Goal: Task Accomplishment & Management: Manage account settings

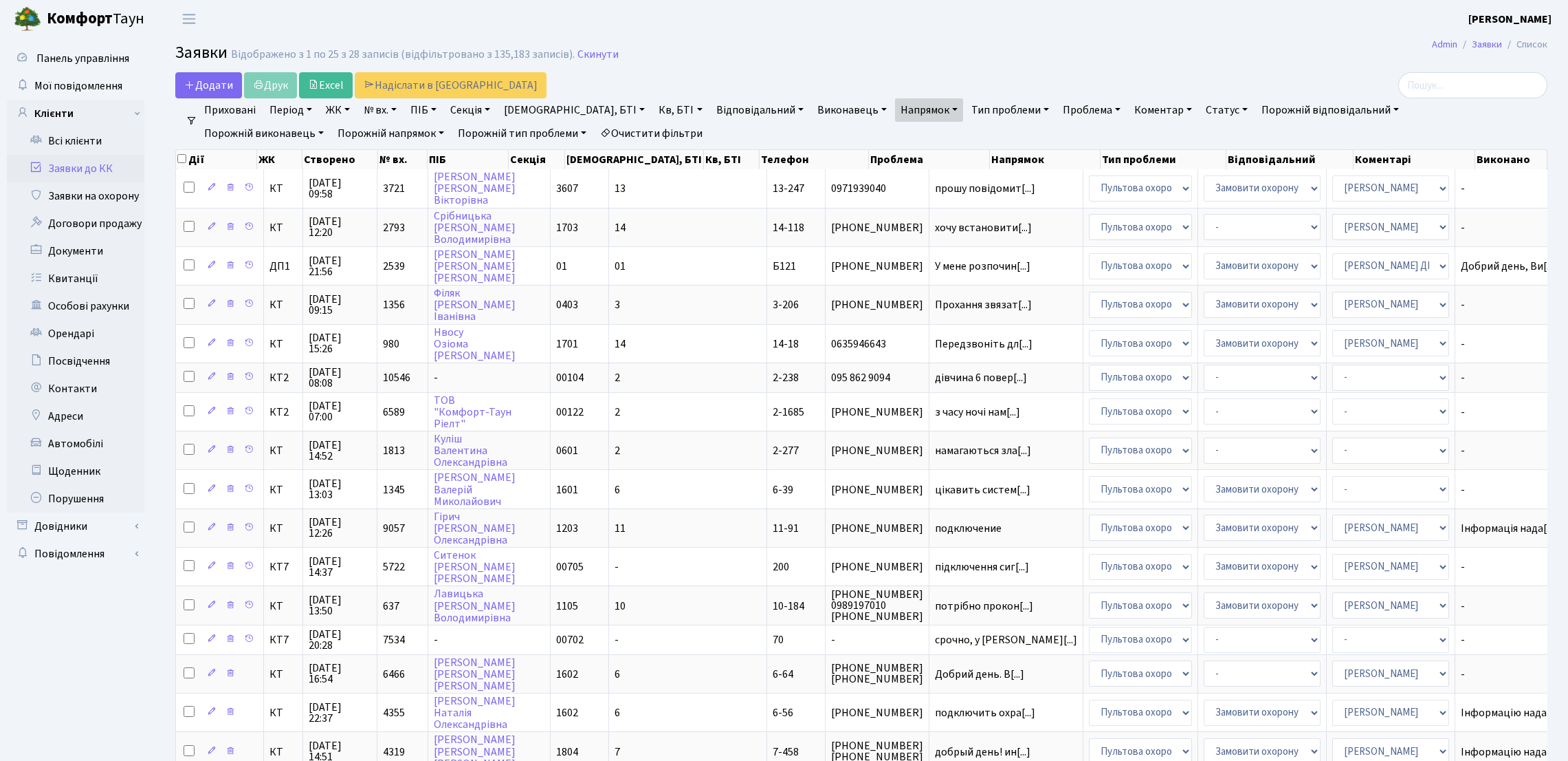
select select "25"
click at [104, 166] on link "Заявки до КК" at bounding box center [75, 168] width 137 height 27
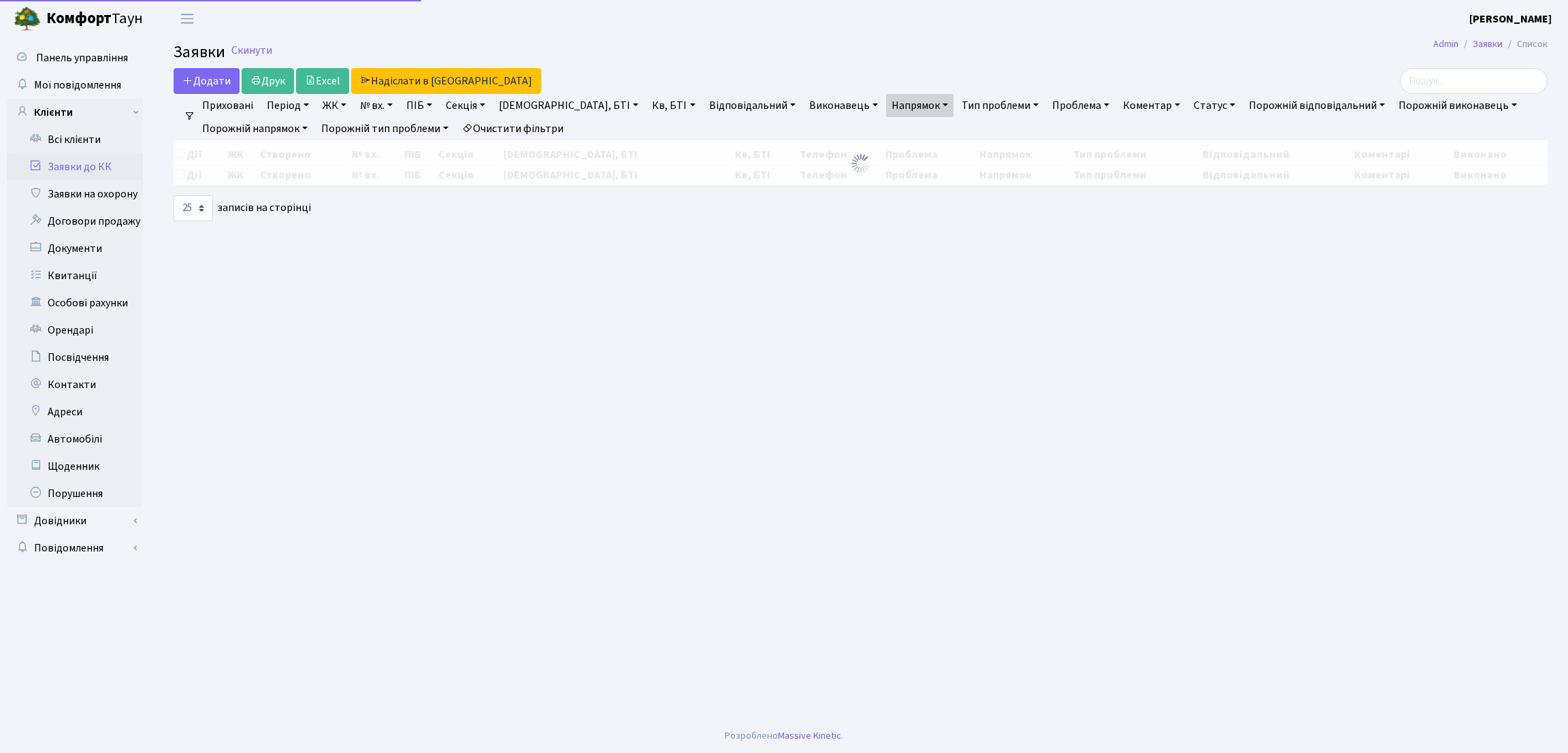
select select "25"
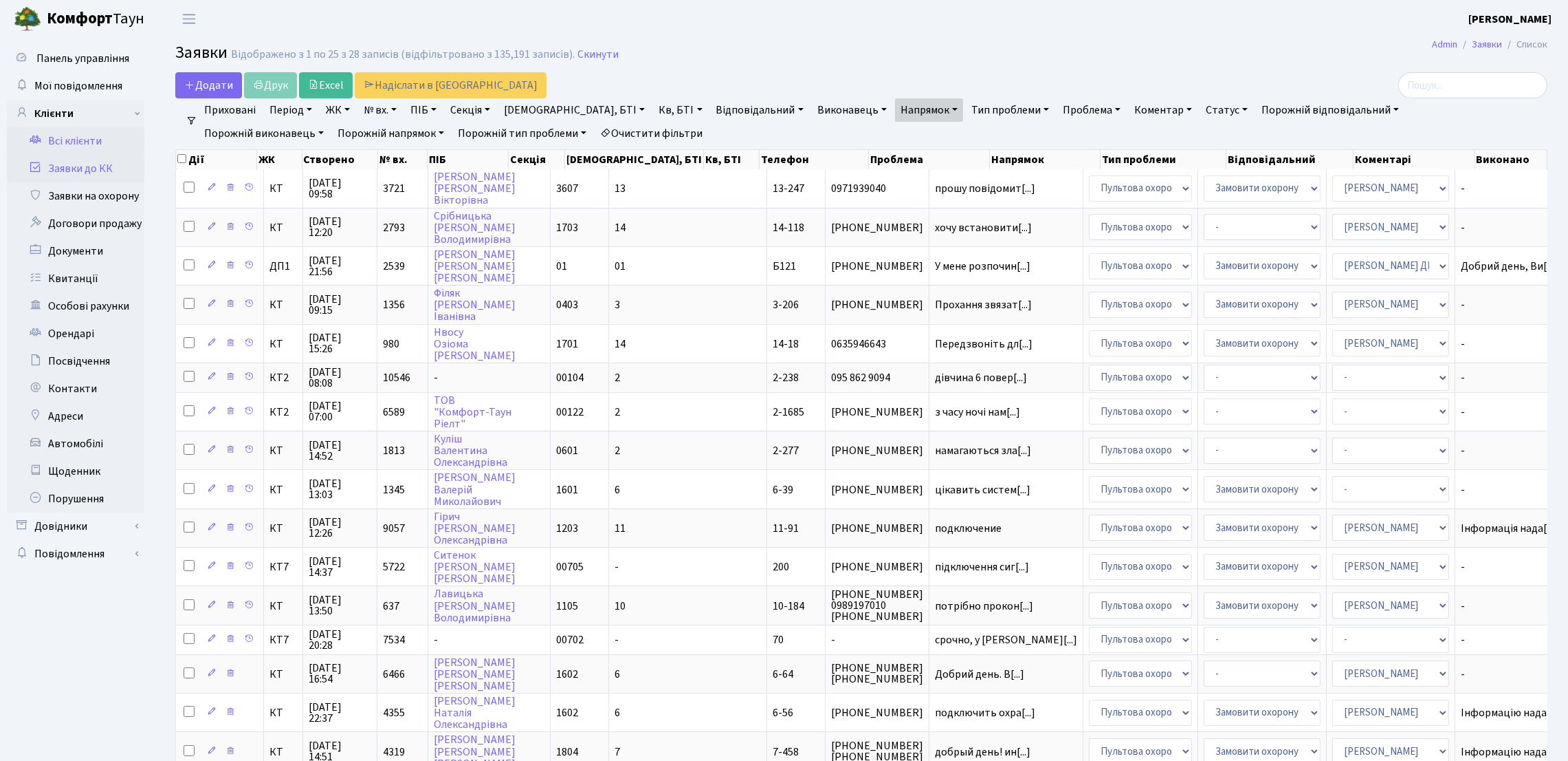
click at [86, 146] on link "Всі клієнти" at bounding box center [75, 141] width 137 height 27
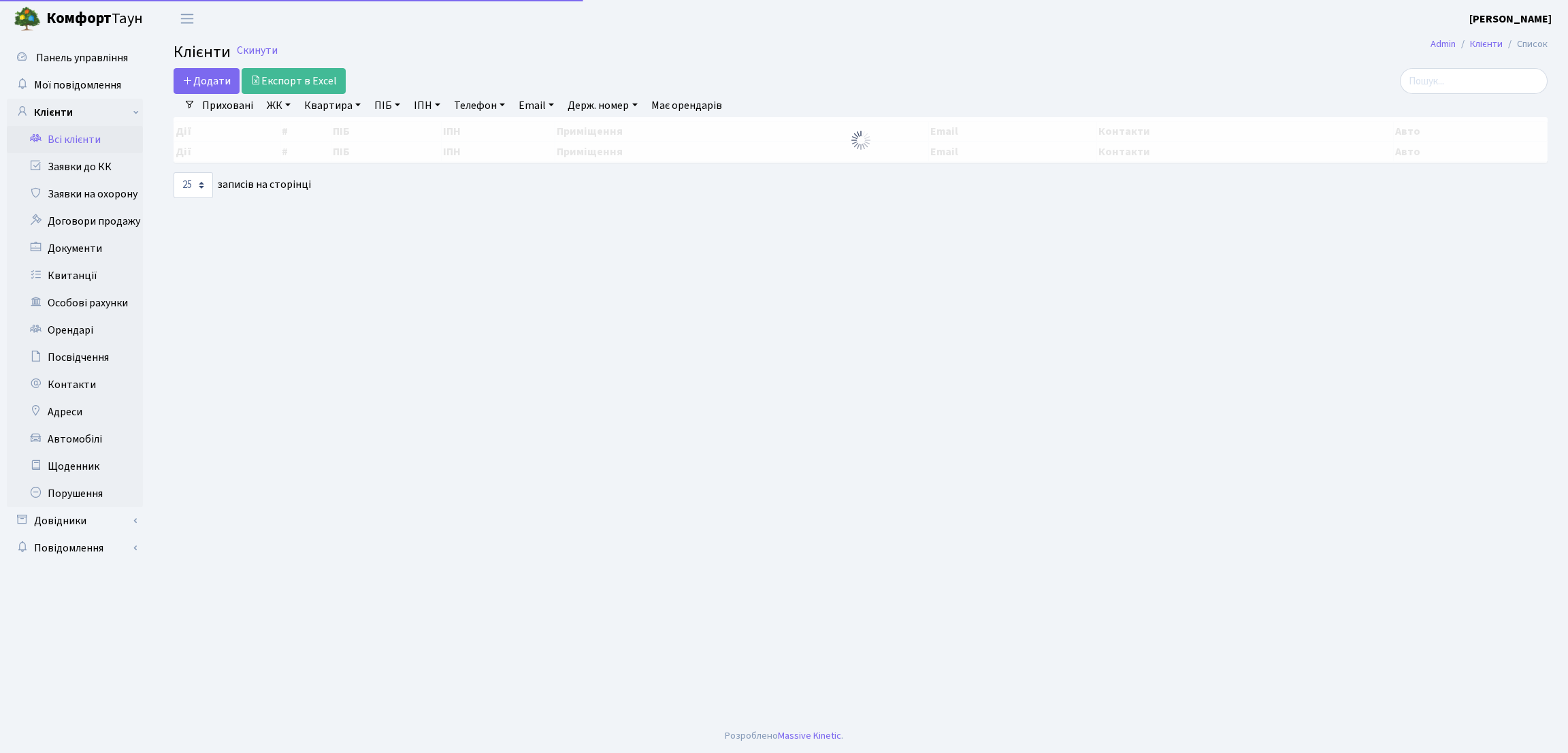
select select "25"
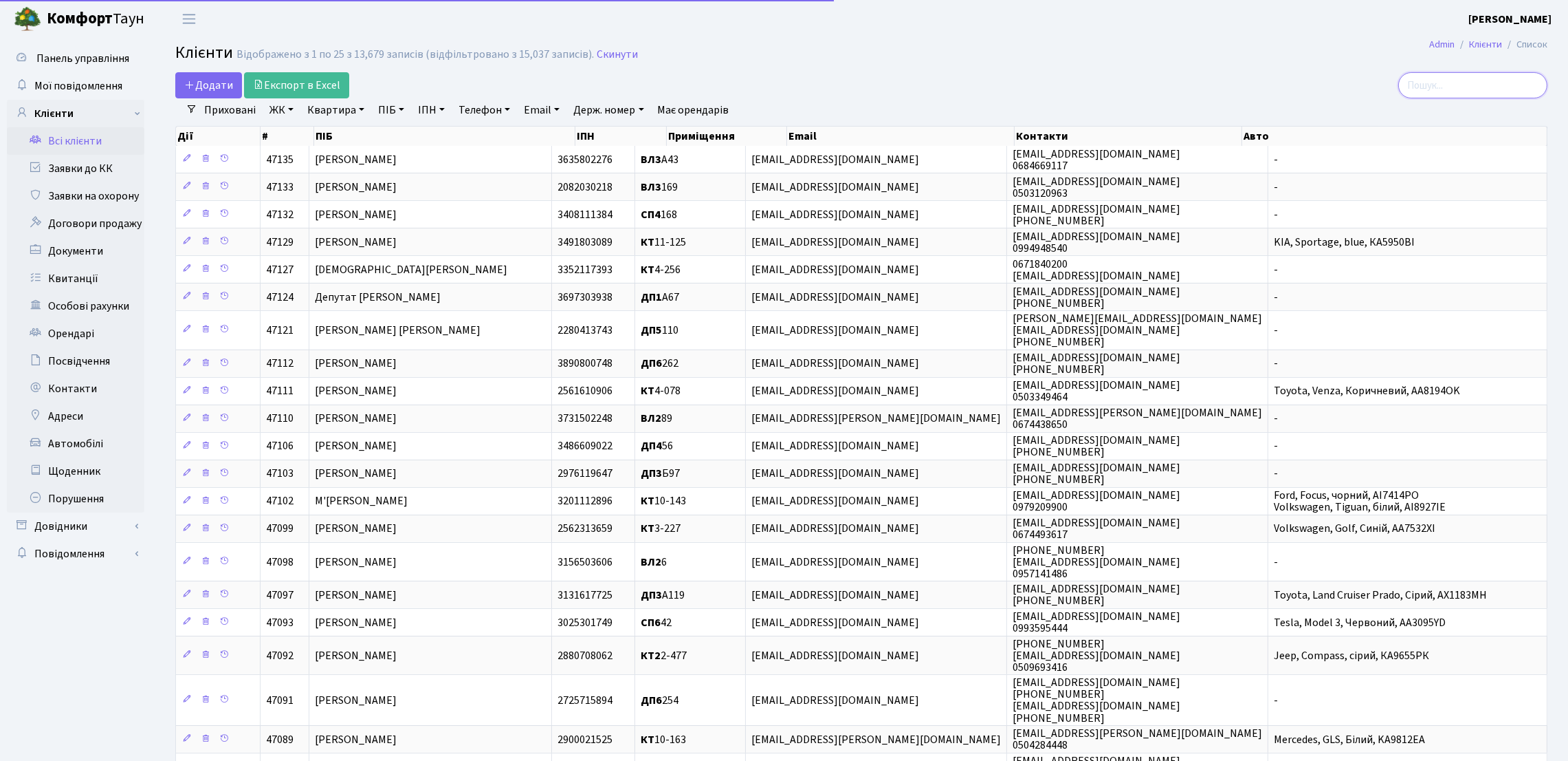
click at [1449, 74] on input "search" at bounding box center [1472, 85] width 149 height 26
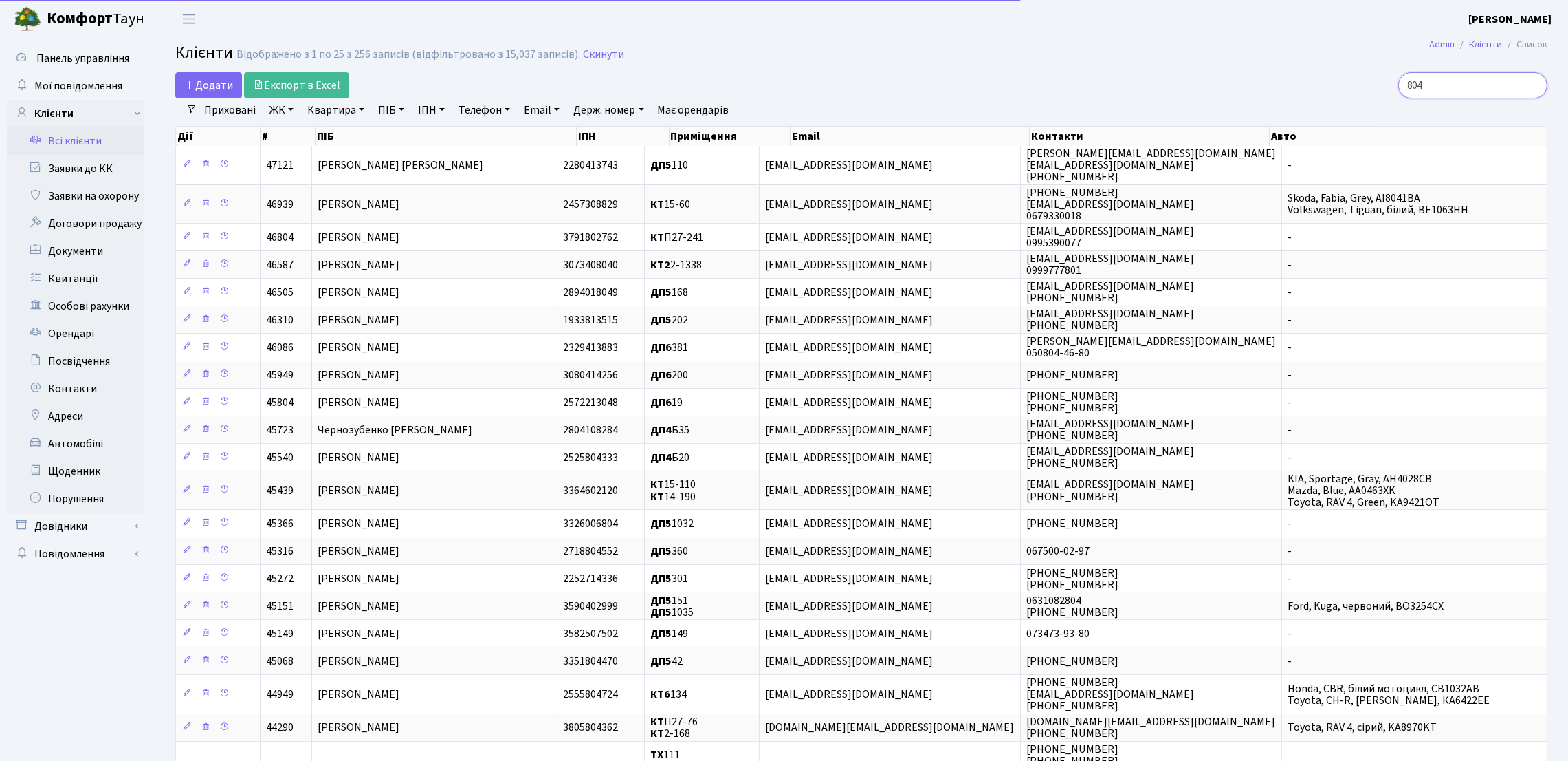
type input "804"
click at [324, 108] on link "Квартира" at bounding box center [336, 109] width 68 height 23
click at [275, 120] on link "ЖК" at bounding box center [281, 109] width 35 height 23
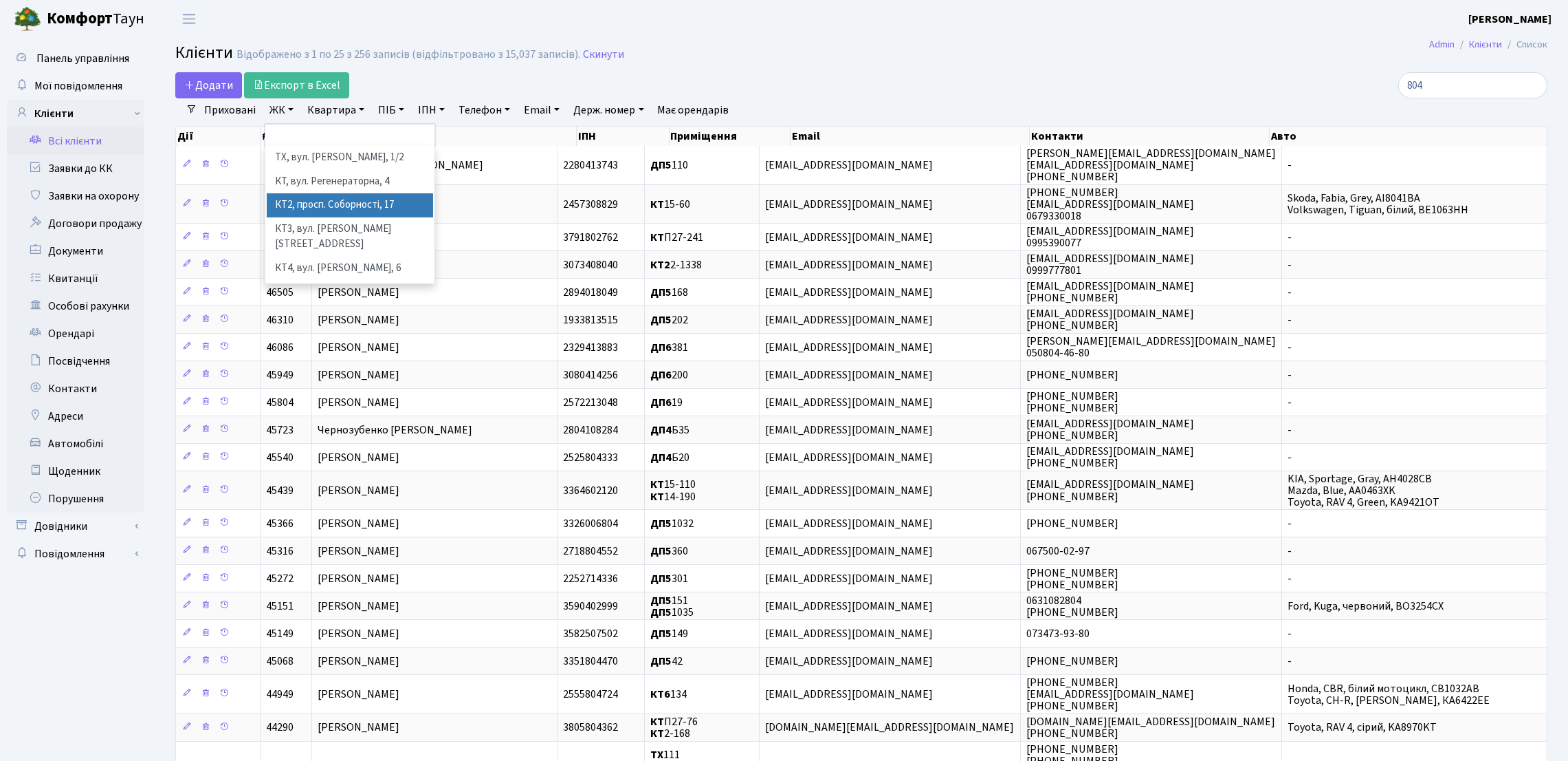
click at [323, 202] on li "КТ2, просп. Соборності, 17" at bounding box center [350, 205] width 166 height 24
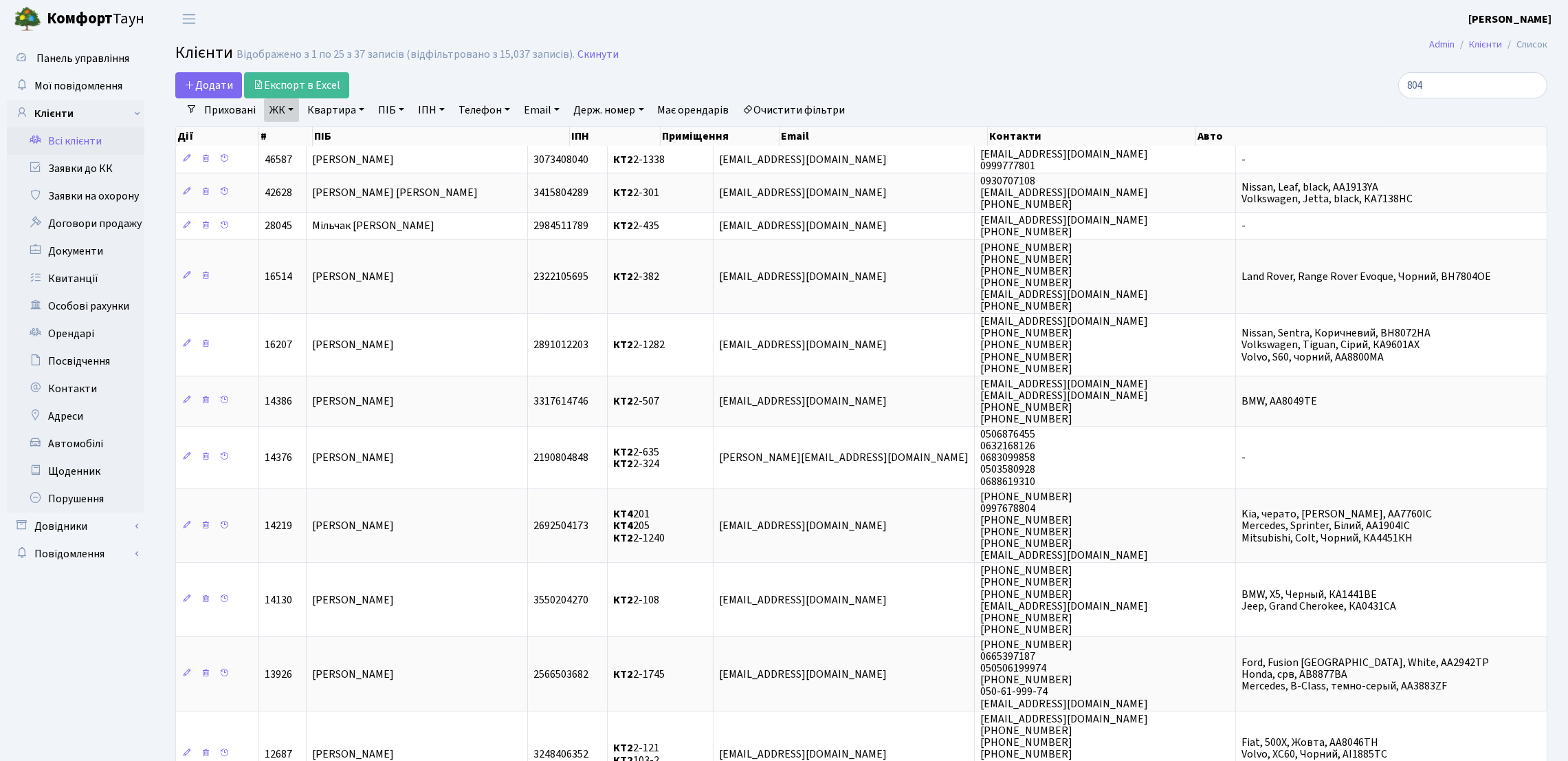
click at [332, 113] on link "Квартира" at bounding box center [336, 109] width 68 height 23
drag, startPoint x: 341, startPoint y: 136, endPoint x: 348, endPoint y: 143, distance: 9.9
click at [344, 138] on input "text" at bounding box center [342, 137] width 80 height 26
type input "804"
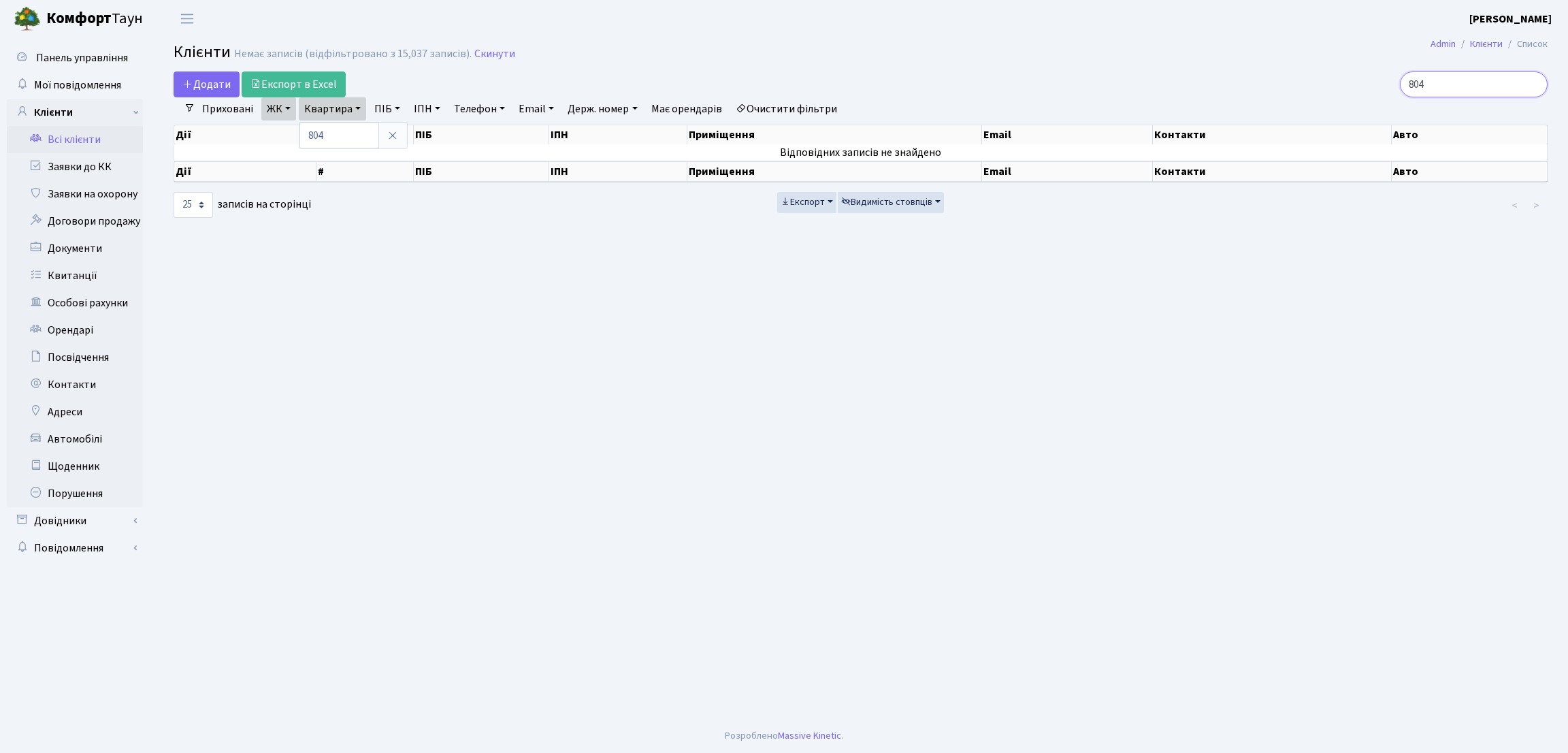
drag, startPoint x: 1423, startPoint y: 77, endPoint x: 1415, endPoint y: 73, distance: 8.9
click at [1418, 73] on input "804" at bounding box center [1473, 85] width 148 height 26
click at [1468, 390] on main "Admin Клієнти Список Клієнти Немає записів (відфільтровано з 15,037 записів). С…" at bounding box center [860, 378] width 1415 height 681
click at [1436, 82] on input "search" at bounding box center [1473, 85] width 148 height 26
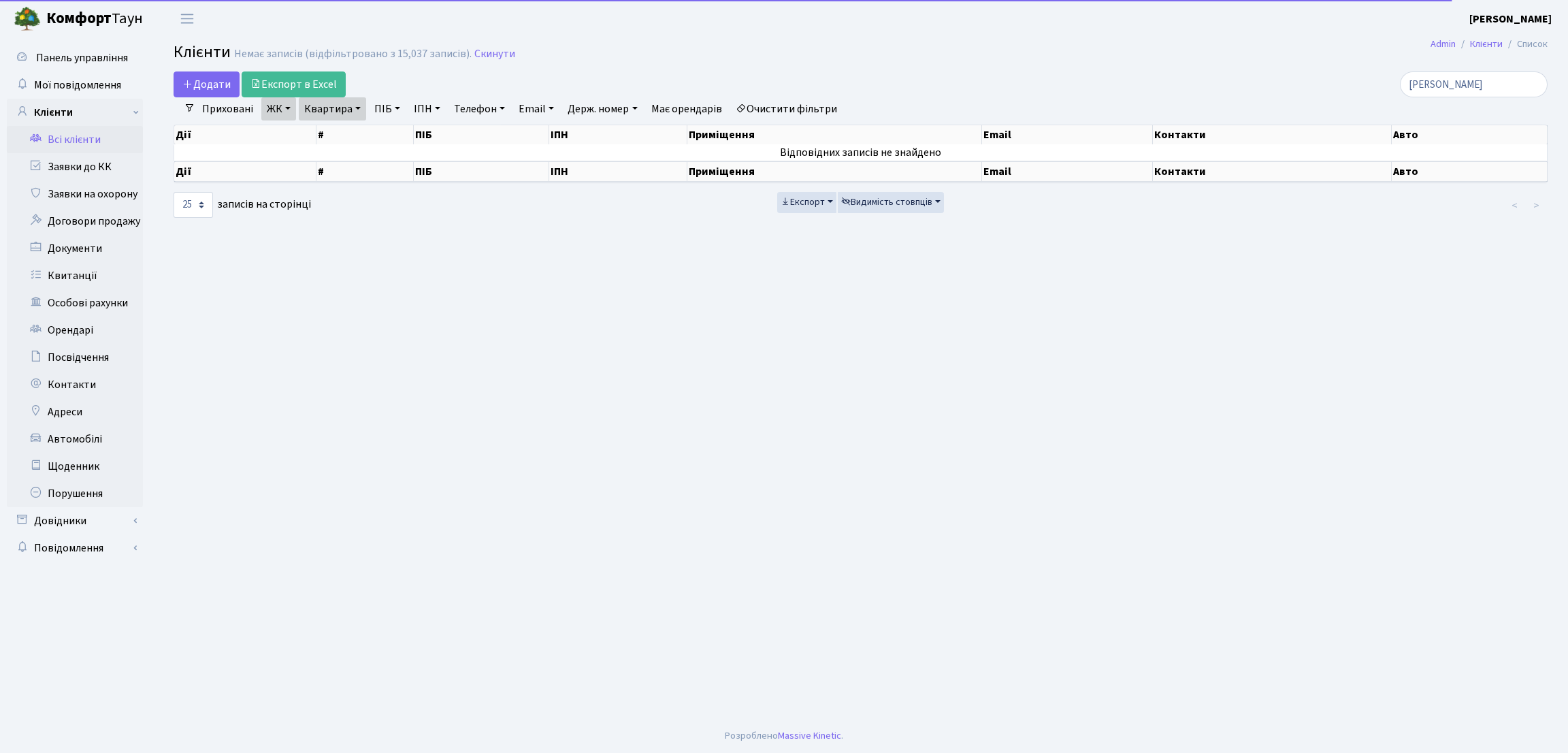
click at [324, 106] on link "Квартира" at bounding box center [333, 108] width 68 height 23
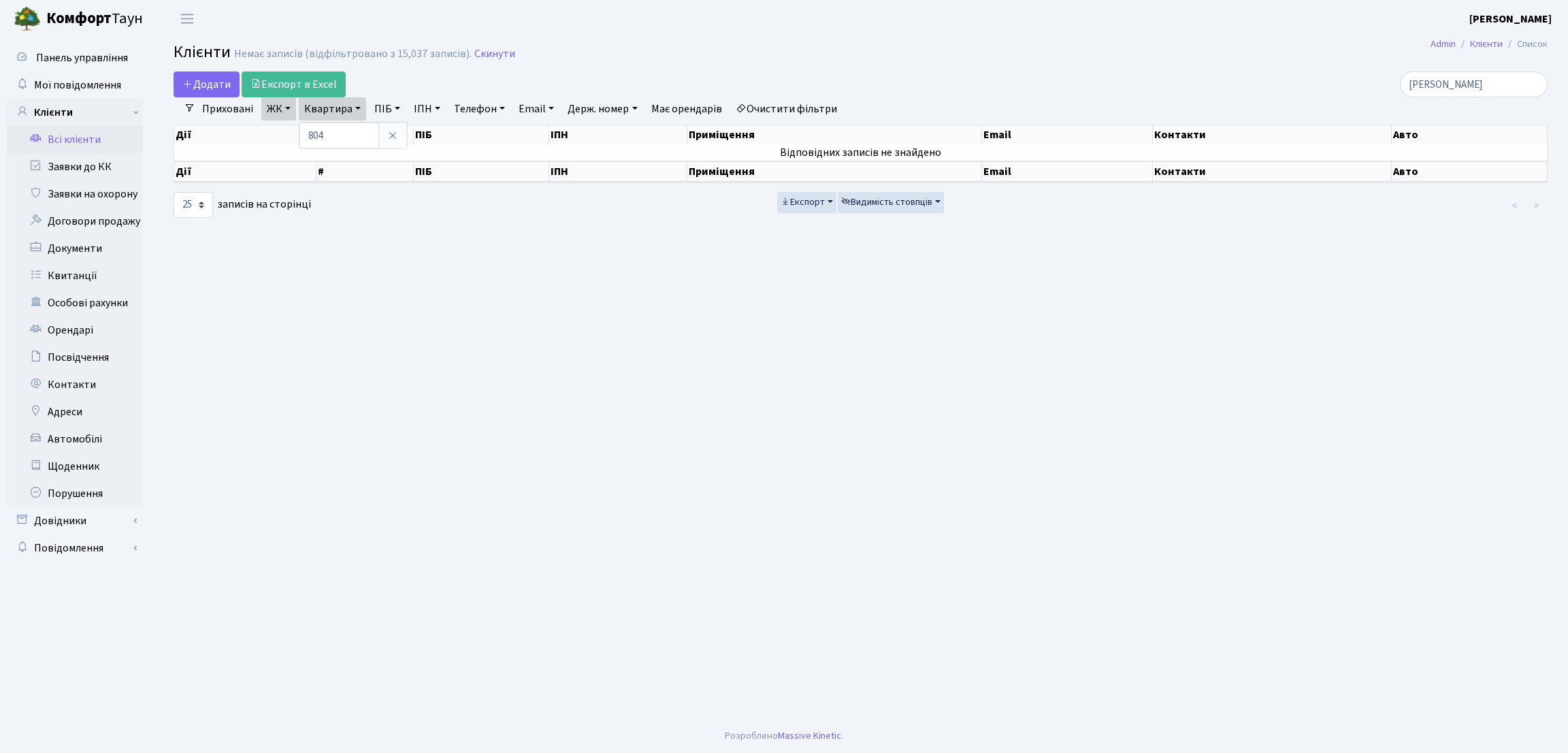
drag, startPoint x: 387, startPoint y: 139, endPoint x: 375, endPoint y: 135, distance: 12.6
click at [387, 137] on link at bounding box center [393, 135] width 29 height 26
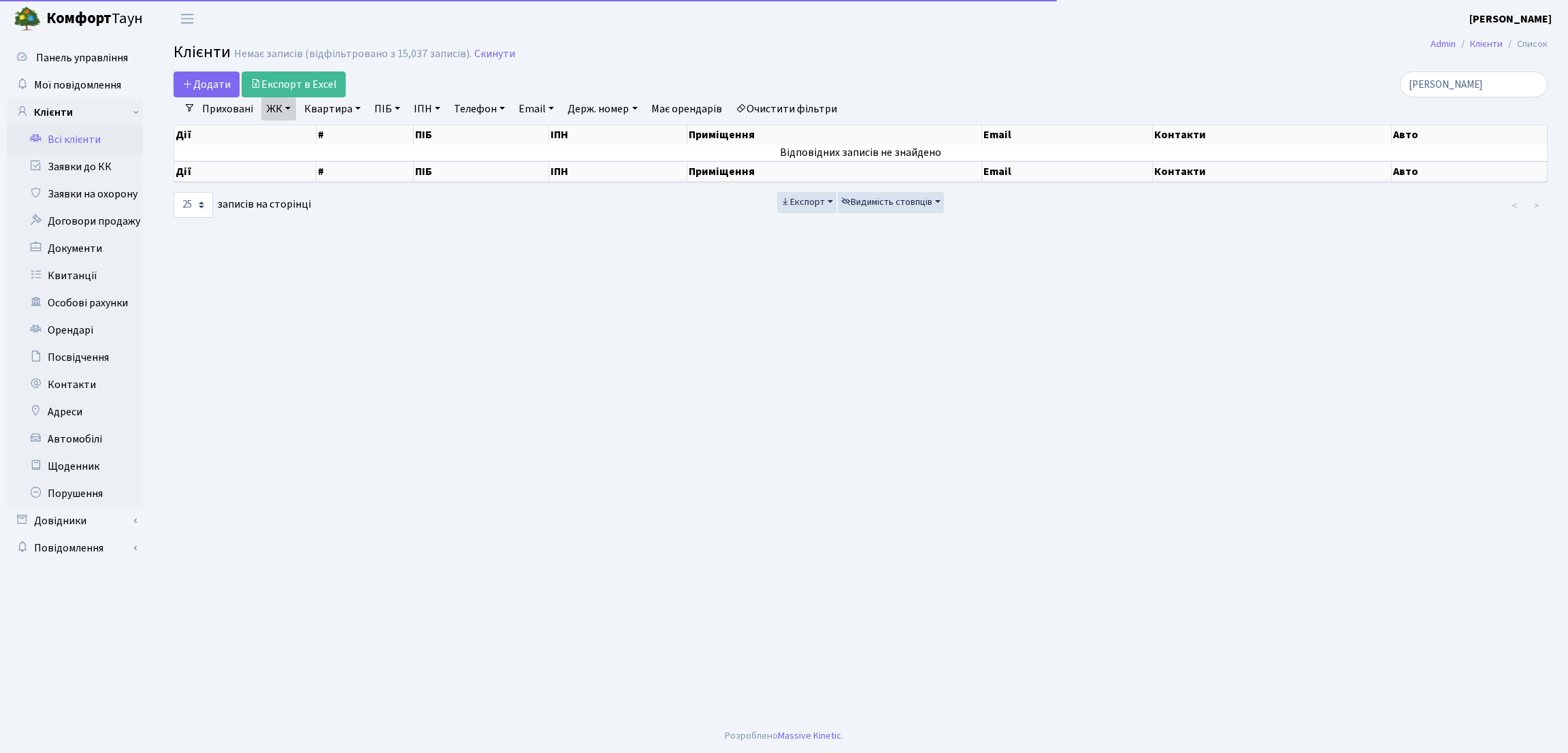
click at [285, 112] on link "ЖК" at bounding box center [278, 108] width 35 height 23
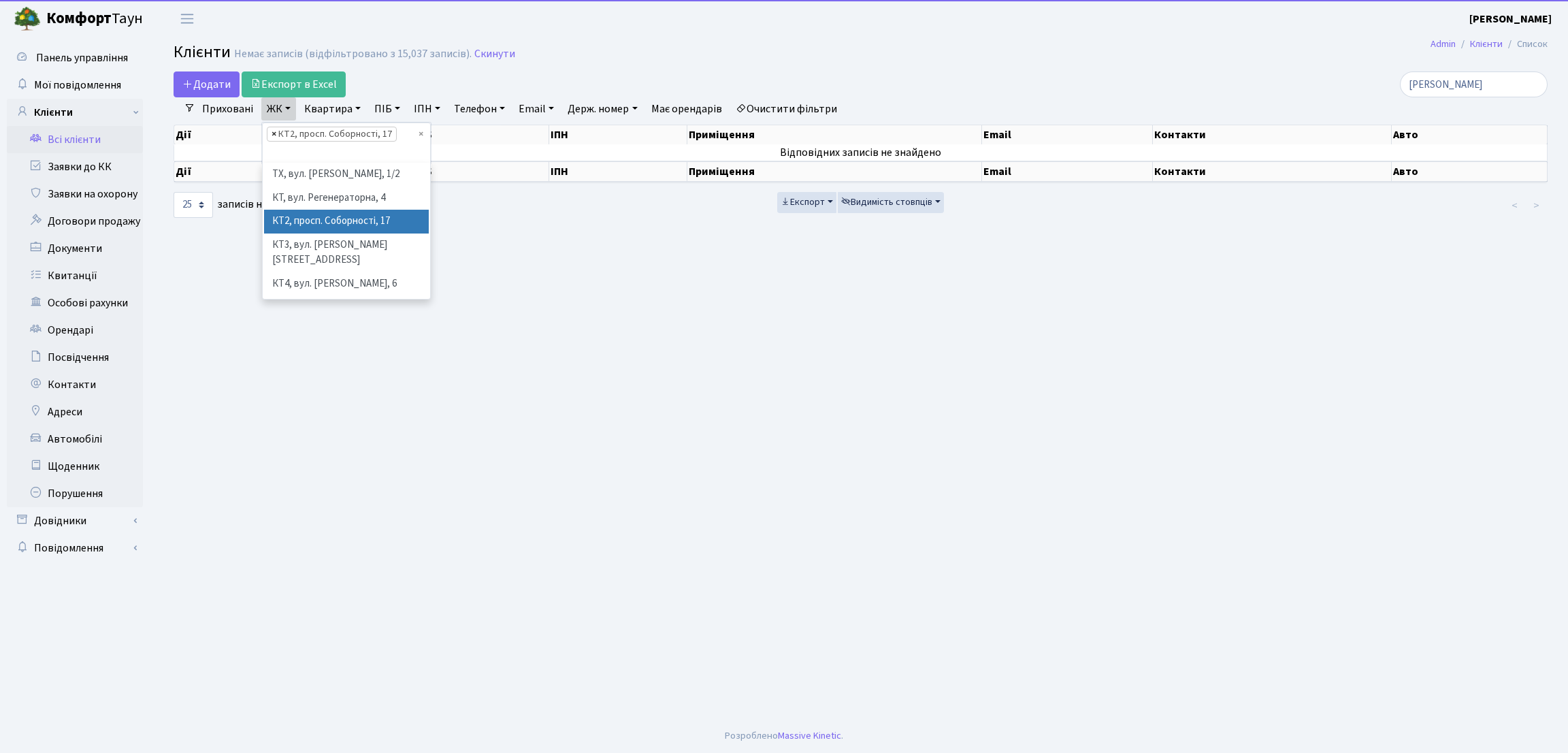
click at [272, 132] on span "×" at bounding box center [274, 134] width 5 height 14
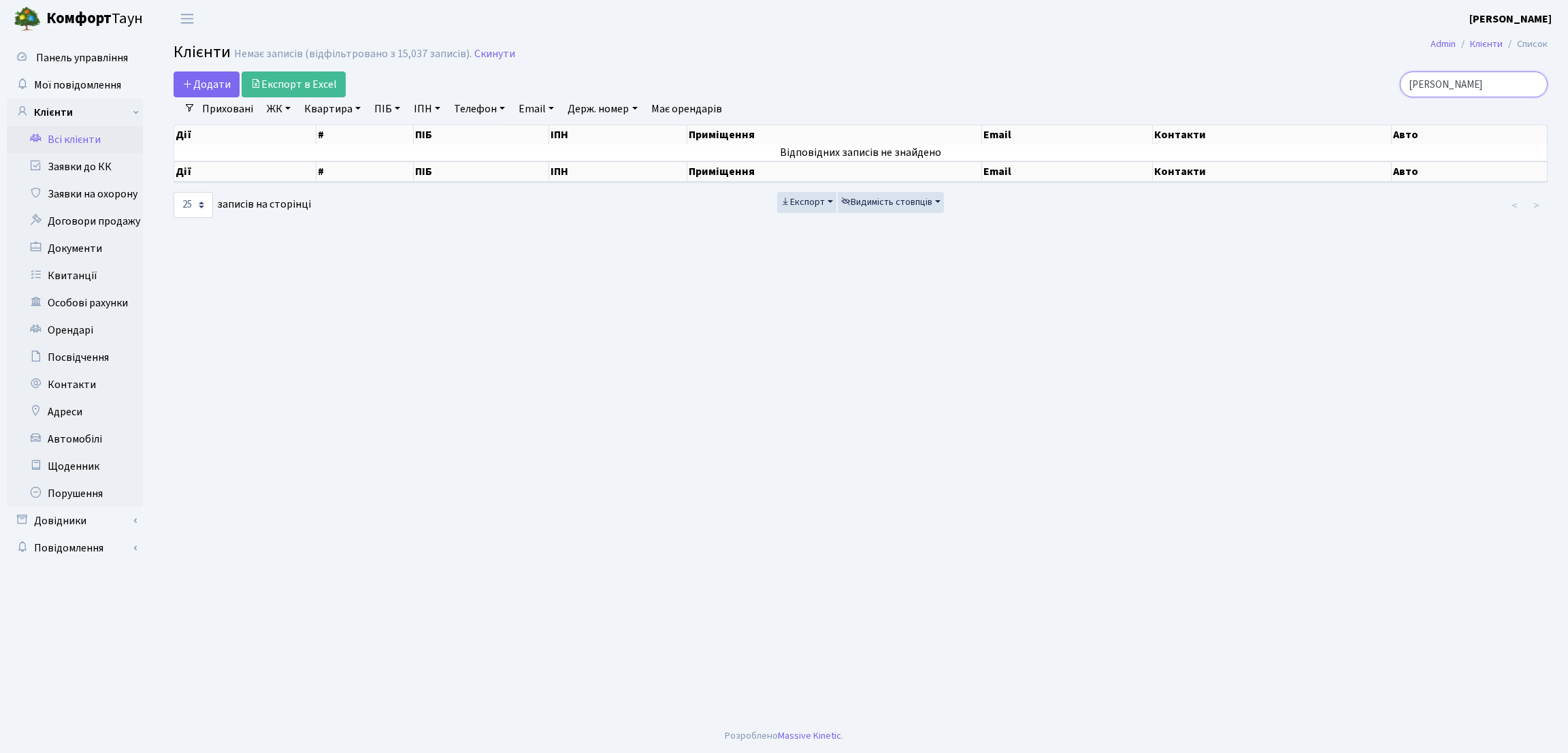
click at [1489, 79] on input "леженцева" at bounding box center [1473, 85] width 148 height 26
click at [1428, 85] on input "леженцева" at bounding box center [1473, 85] width 148 height 26
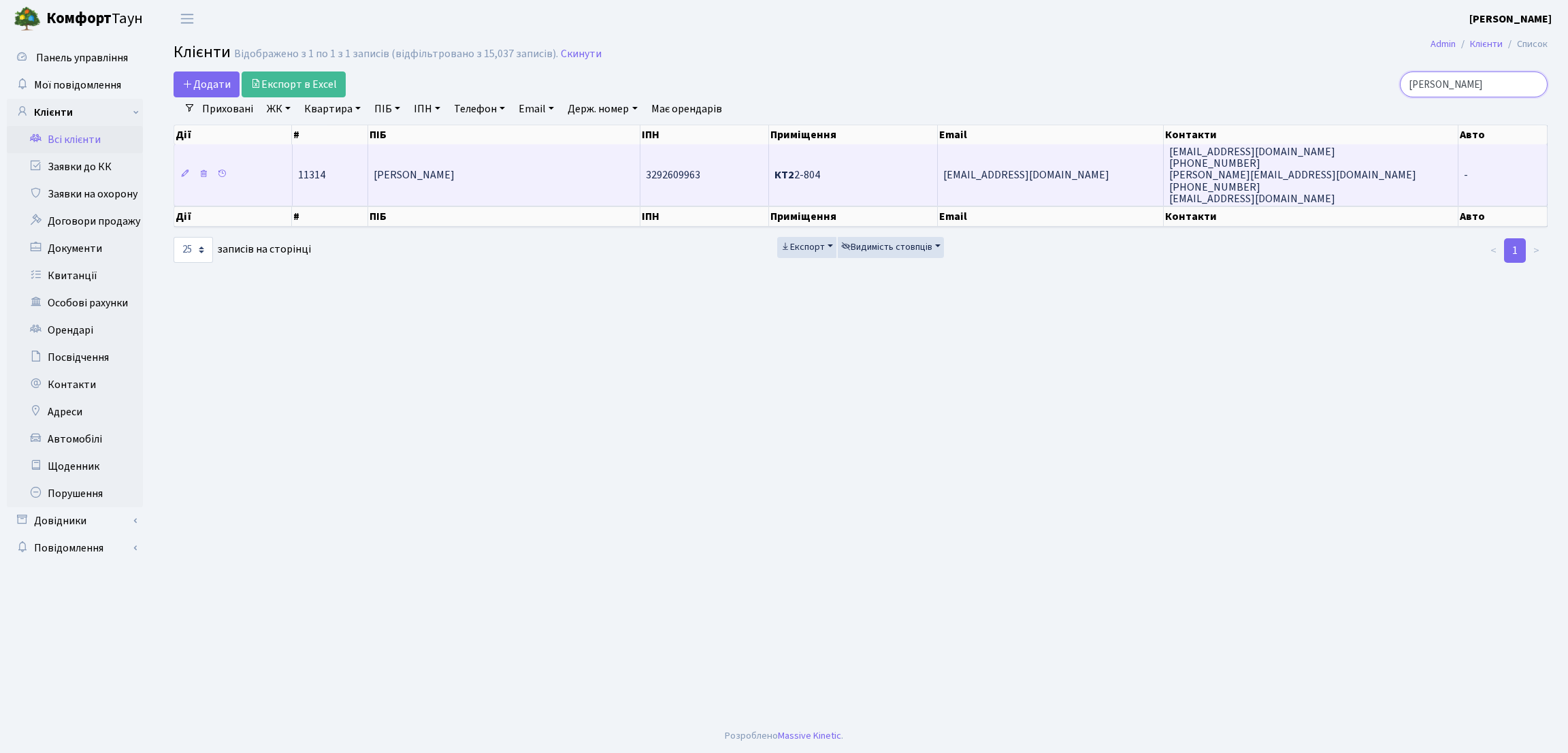
type input "лєженцева"
click at [594, 175] on td "[PERSON_NAME] [PERSON_NAME]" at bounding box center [504, 175] width 272 height 61
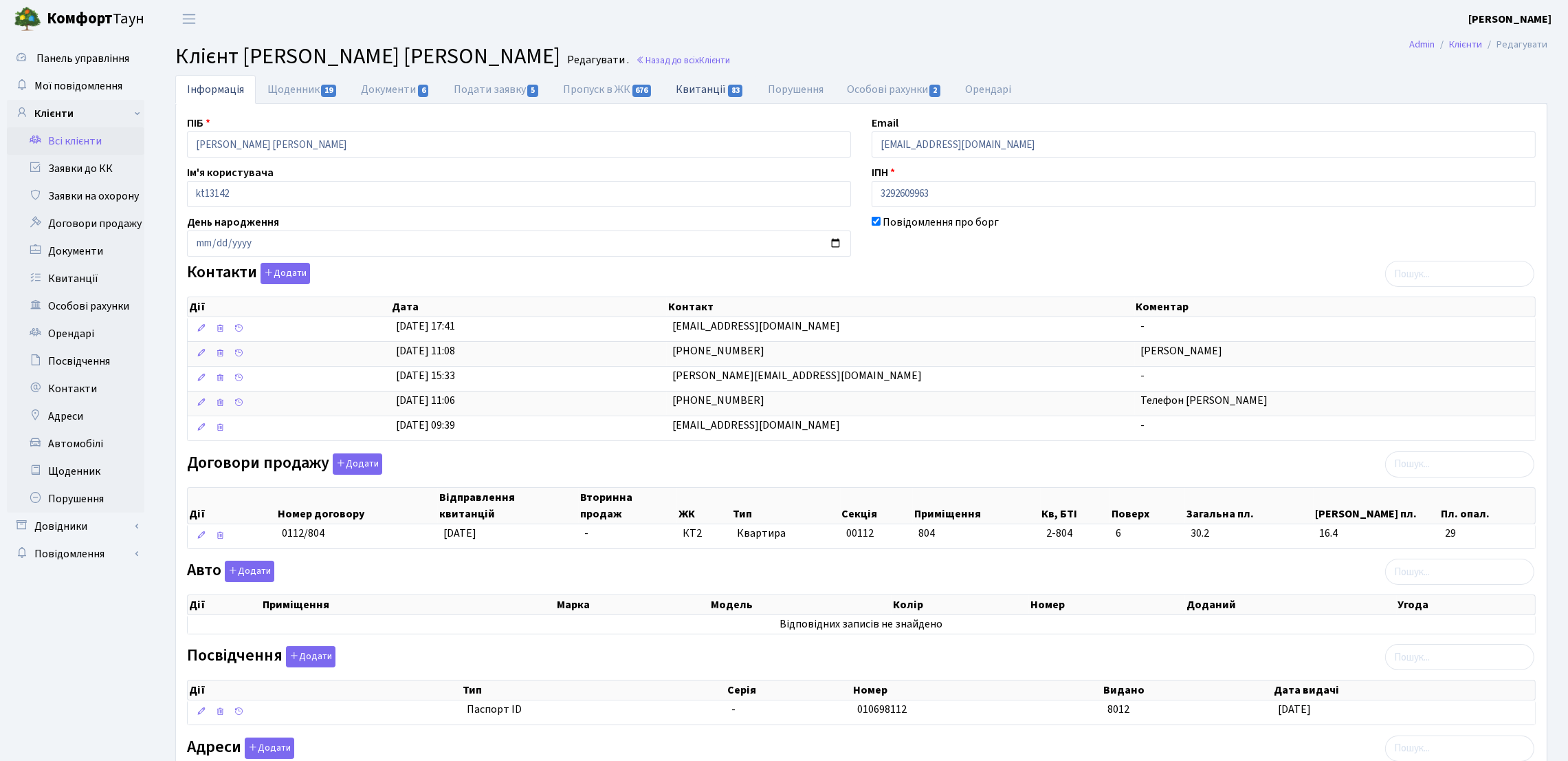
click at [696, 101] on link "Квитанції 83" at bounding box center [710, 89] width 91 height 28
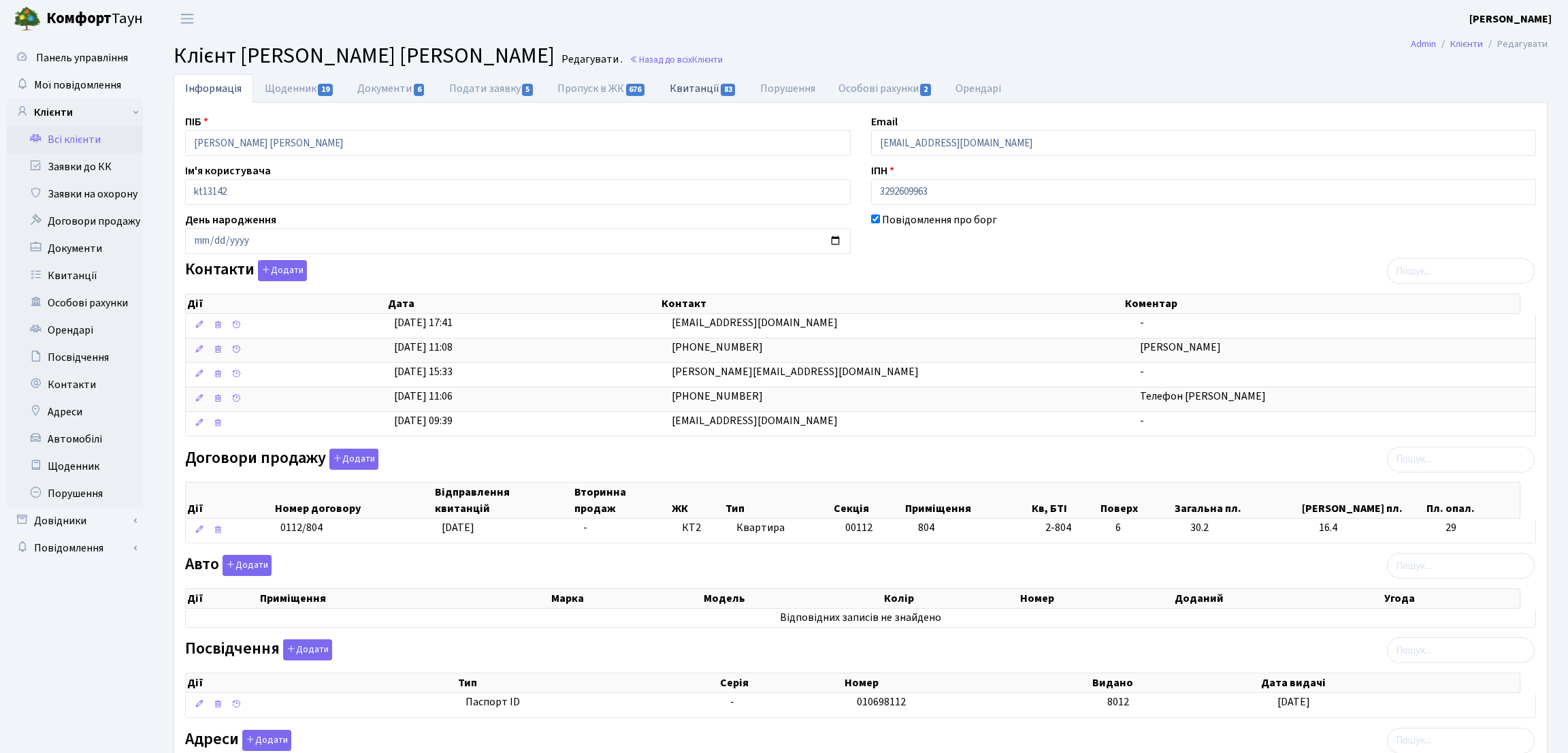
select select "25"
